Goal: Find specific page/section: Find specific page/section

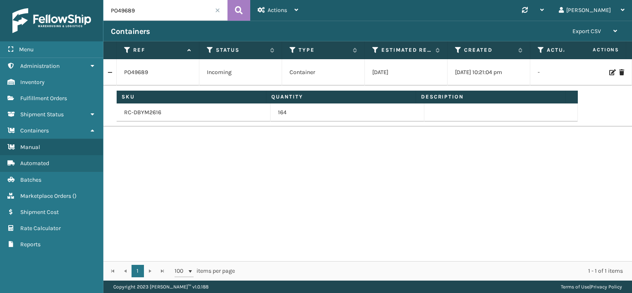
click at [215, 11] on span at bounding box center [217, 10] width 5 height 5
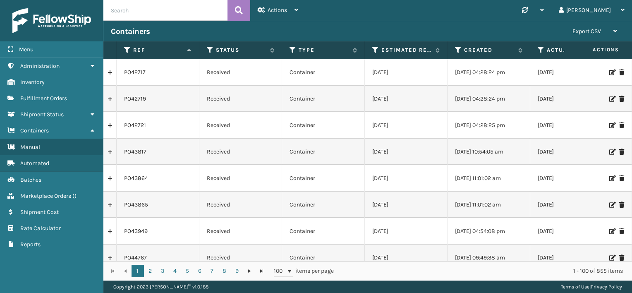
drag, startPoint x: 137, startPoint y: 10, endPoint x: 121, endPoint y: 11, distance: 16.1
click at [121, 11] on input "text" at bounding box center [165, 10] width 124 height 21
paste input "PO49689"
type input "PO49689"
click at [236, 8] on icon at bounding box center [239, 10] width 8 height 12
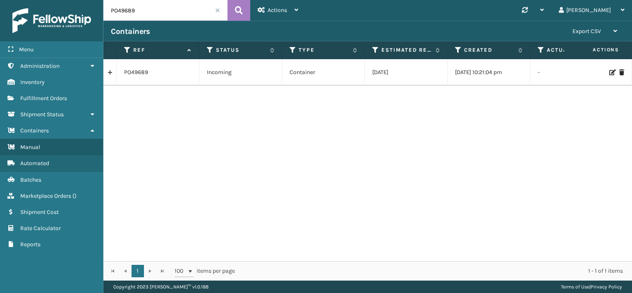
click at [109, 72] on link at bounding box center [109, 72] width 13 height 13
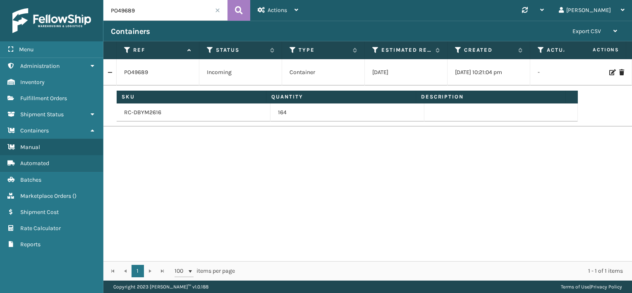
click at [265, 166] on div "PO49689 Incoming Container [DATE] [DATE] 10:21:04 pm - [PERSON_NAME] (Ironlink …" at bounding box center [367, 160] width 528 height 202
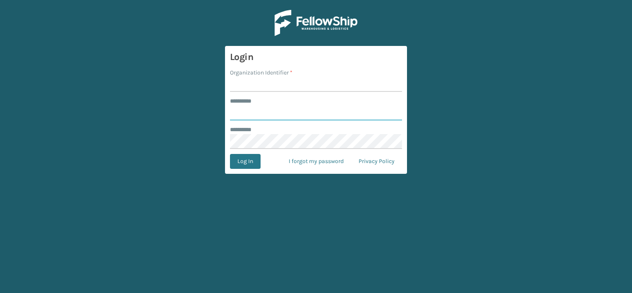
type input "***"
click at [269, 87] on input "Organization Identifier *" at bounding box center [316, 84] width 172 height 15
drag, startPoint x: 261, startPoint y: 86, endPoint x: 305, endPoint y: 91, distance: 44.1
click at [305, 91] on input "LIFESTYLE SOLUTIONS" at bounding box center [316, 84] width 172 height 15
type input "LIFESTYLE"
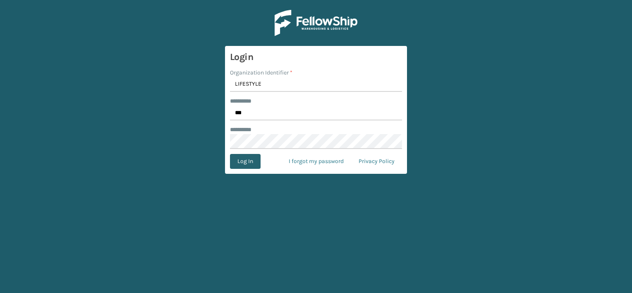
click at [253, 159] on button "Log In" at bounding box center [245, 161] width 31 height 15
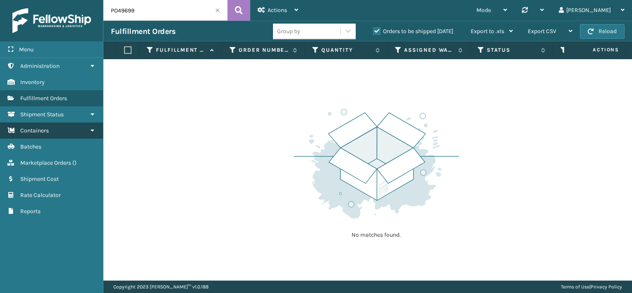
click at [53, 130] on link "Containers" at bounding box center [51, 130] width 103 height 16
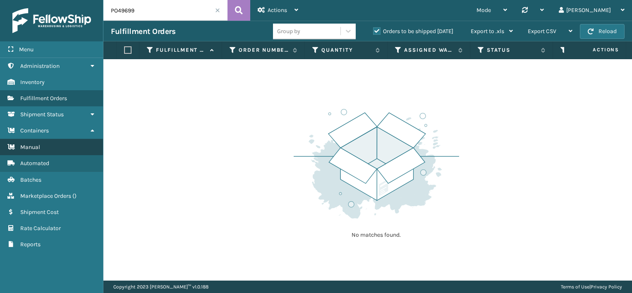
click at [55, 145] on link "Manual" at bounding box center [51, 147] width 103 height 16
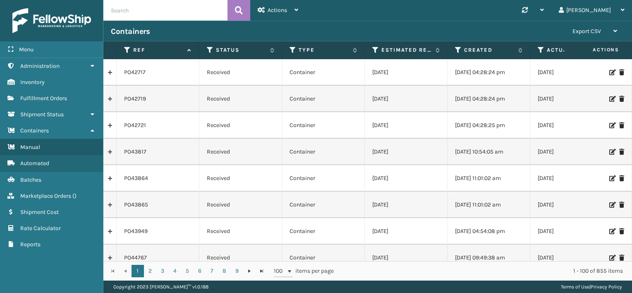
paste input "PO49689"
type input "PO49689"
click at [239, 9] on icon at bounding box center [239, 10] width 8 height 12
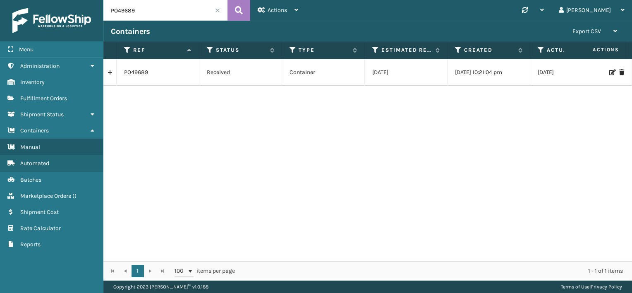
click at [109, 71] on link at bounding box center [109, 72] width 13 height 13
